Goal: Information Seeking & Learning: Learn about a topic

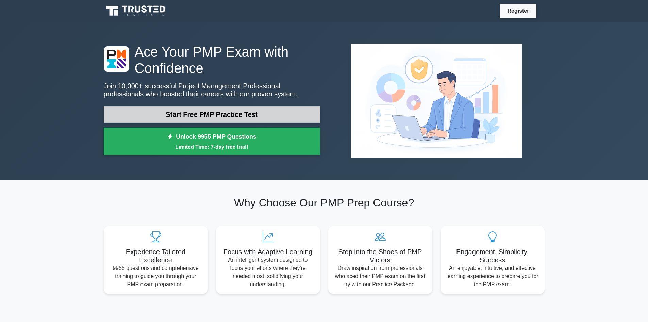
click at [256, 110] on link "Start Free PMP Practice Test" at bounding box center [212, 114] width 216 height 16
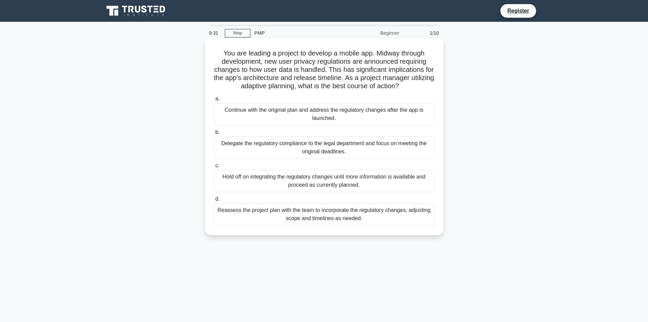
click at [345, 115] on div "Continue with the original plan and address the regulatory changes after the ap…" at bounding box center [324, 114] width 221 height 22
click at [214, 101] on input "a. Continue with the original plan and address the regulatory changes after the…" at bounding box center [214, 99] width 0 height 4
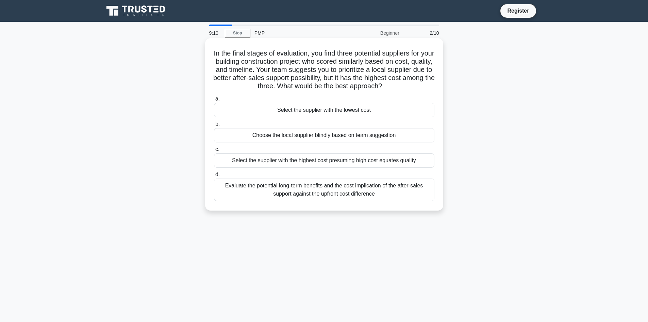
click at [386, 190] on div "Evaluate the potential long-term benefits and the cost implication of the after…" at bounding box center [324, 189] width 221 height 22
click at [214, 177] on input "d. Evaluate the potential long-term benefits and the cost implication of the af…" at bounding box center [214, 174] width 0 height 4
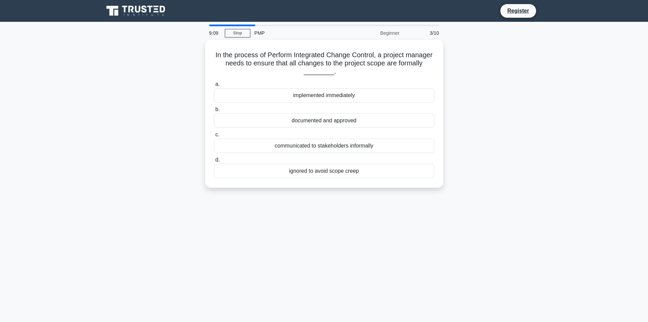
drag, startPoint x: 386, startPoint y: 190, endPoint x: 318, endPoint y: 195, distance: 67.5
click at [320, 192] on div "In the process of Perform Integrated Change Control, a project manager needs to…" at bounding box center [324, 118] width 449 height 156
click at [334, 193] on div "In the process of Perform Integrated Change Control, a project manager needs to…" at bounding box center [324, 118] width 449 height 156
click at [340, 117] on div "documented and approved" at bounding box center [324, 119] width 221 height 14
click at [214, 110] on input "b. documented and approved" at bounding box center [214, 108] width 0 height 4
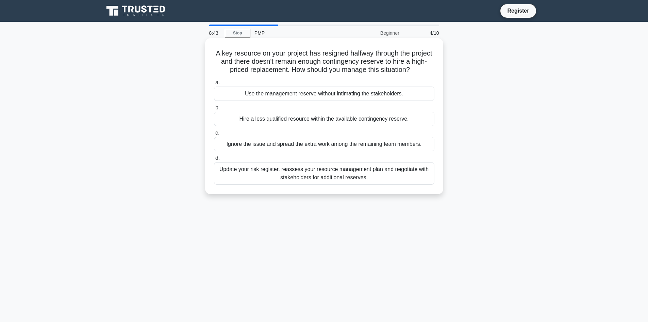
click at [333, 175] on div "Update your risk register, reassess your resource management plan and negotiate…" at bounding box center [324, 173] width 221 height 22
click at [214, 160] on input "d. Update your risk register, reassess your resource management plan and negoti…" at bounding box center [214, 158] width 0 height 4
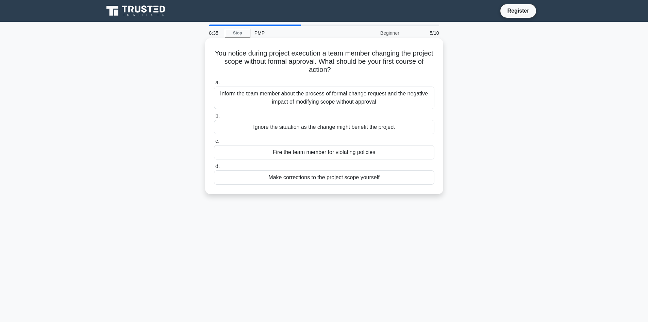
click at [337, 100] on div "Inform the team member about the process of formal change request and the negat…" at bounding box center [324, 97] width 221 height 22
click at [214, 85] on input "a. Inform the team member about the process of formal change request and the ne…" at bounding box center [214, 82] width 0 height 4
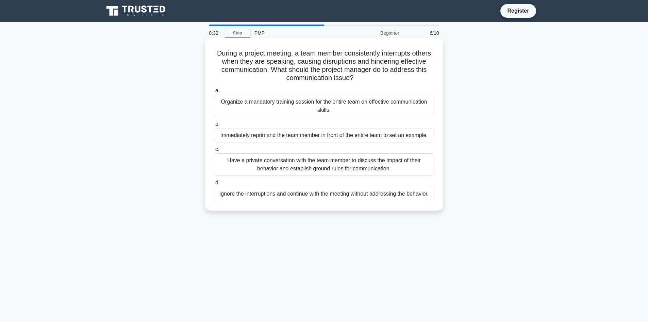
click at [328, 103] on div "Organize a mandatory training session for the entire team on effective communic…" at bounding box center [324, 106] width 221 height 22
click at [214, 93] on input "a. Organize a mandatory training session for the entire team on effective commu…" at bounding box center [214, 90] width 0 height 4
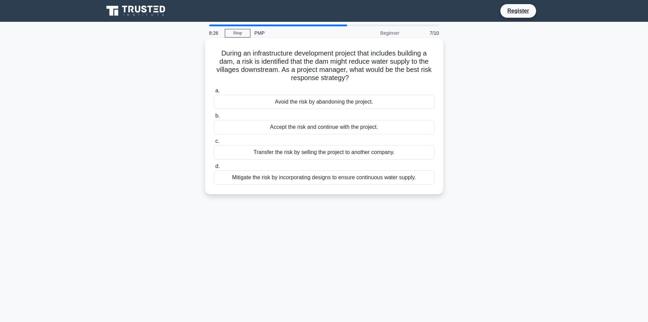
click at [304, 176] on div "Mitigate the risk by incorporating designs to ensure continuous water supply." at bounding box center [324, 177] width 221 height 14
click at [214, 168] on input "d. Mitigate the risk by incorporating designs to ensure continuous water supply." at bounding box center [214, 166] width 0 height 4
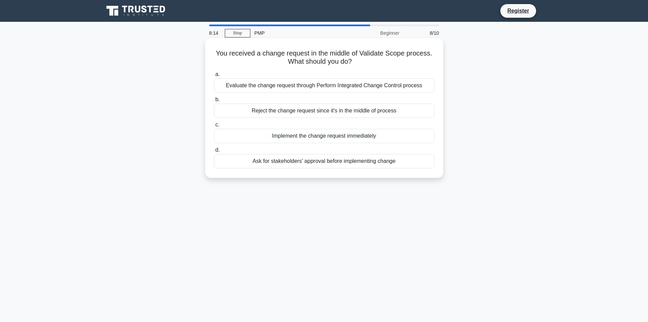
click at [302, 163] on div "Ask for stakeholders' approval before implementing change" at bounding box center [324, 161] width 221 height 14
click at [214, 152] on input "d. Ask for stakeholders' approval before implementing change" at bounding box center [214, 150] width 0 height 4
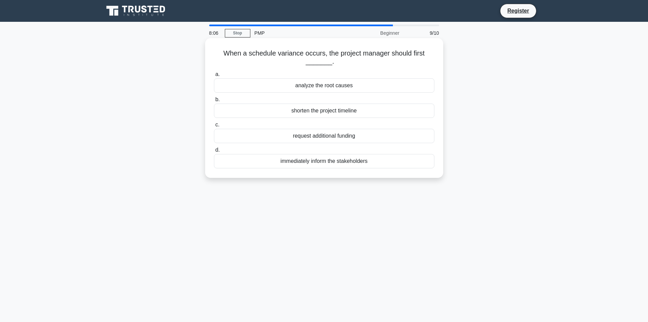
click at [342, 77] on label "a. analyze the root causes" at bounding box center [324, 81] width 221 height 22
click at [214, 77] on input "a. analyze the root causes" at bounding box center [214, 74] width 0 height 4
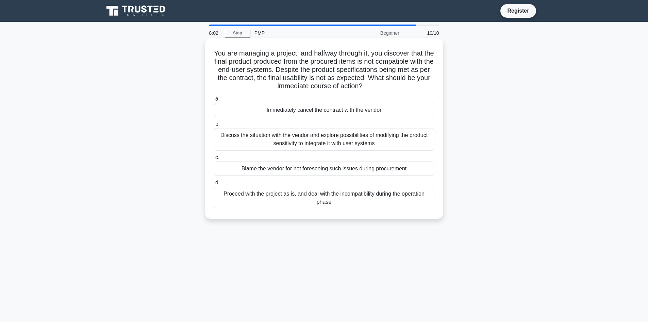
click at [317, 199] on div "Proceed with the project as is, and deal with the incompatibility during the op…" at bounding box center [324, 198] width 221 height 22
click at [214, 185] on input "d. Proceed with the project as is, and deal with the incompatibility during the…" at bounding box center [214, 182] width 0 height 4
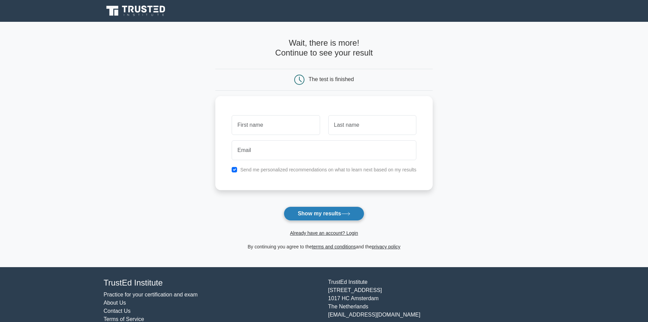
click at [336, 214] on button "Show my results" at bounding box center [324, 213] width 80 height 14
